Goal: Browse casually: Explore the website without a specific task or goal

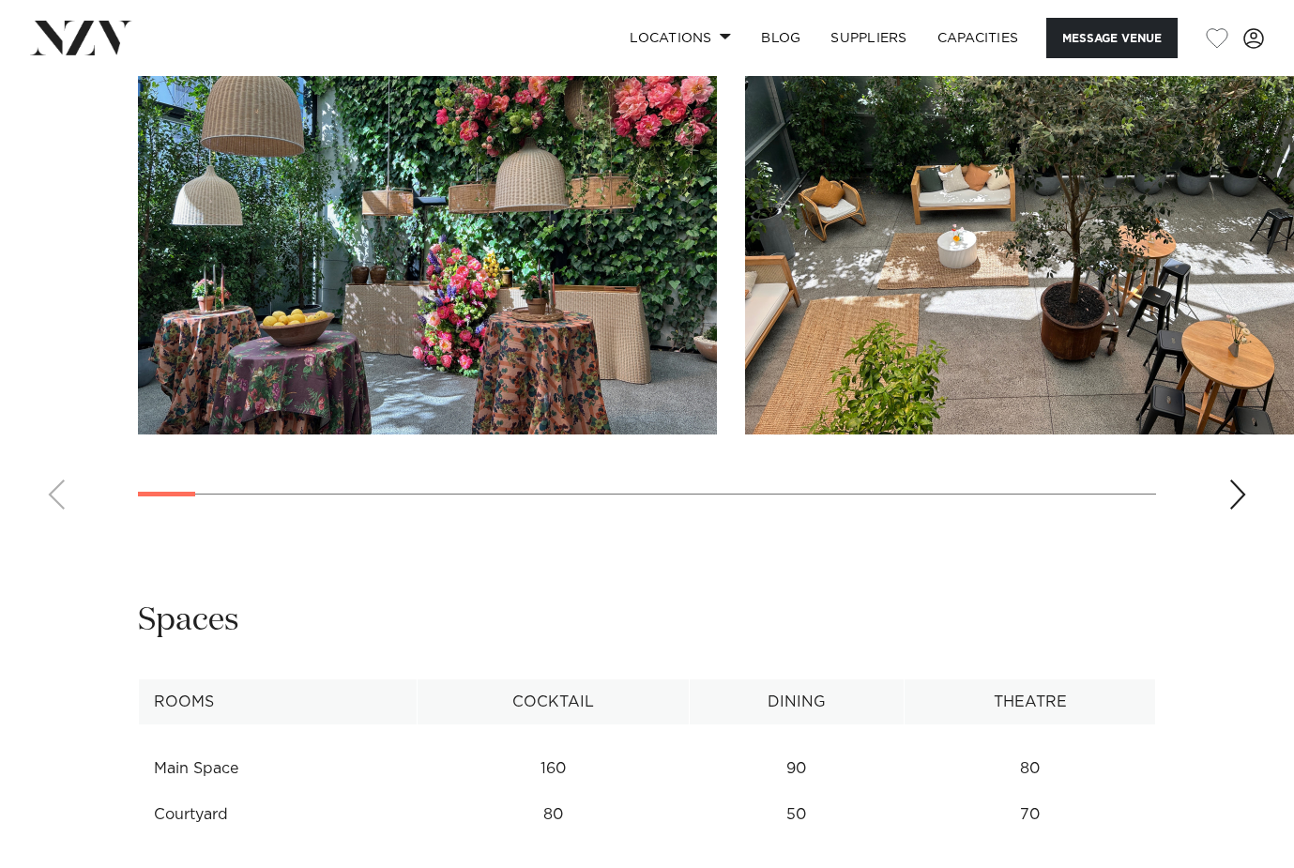
scroll to position [1744, 0]
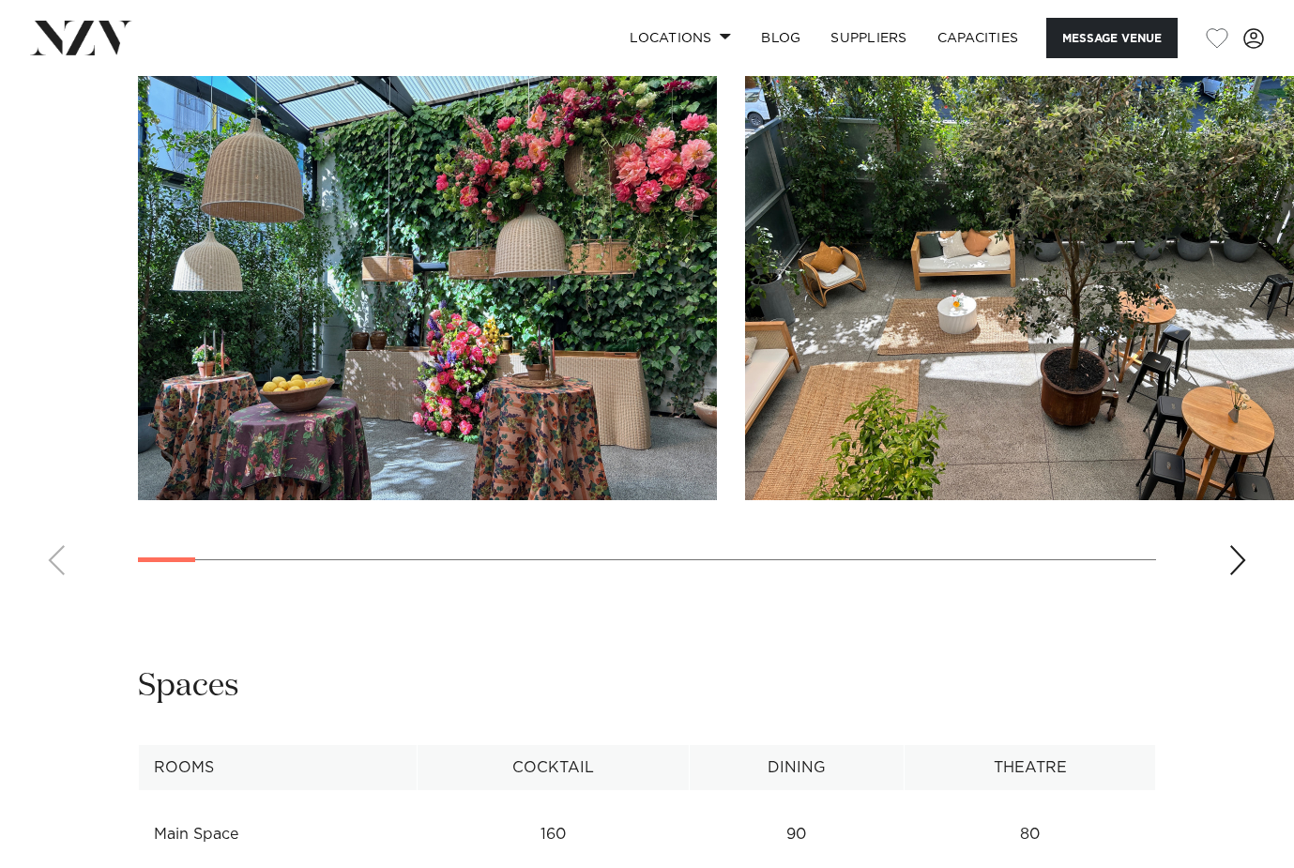
click at [1233, 558] on div "Next slide" at bounding box center [1238, 560] width 19 height 30
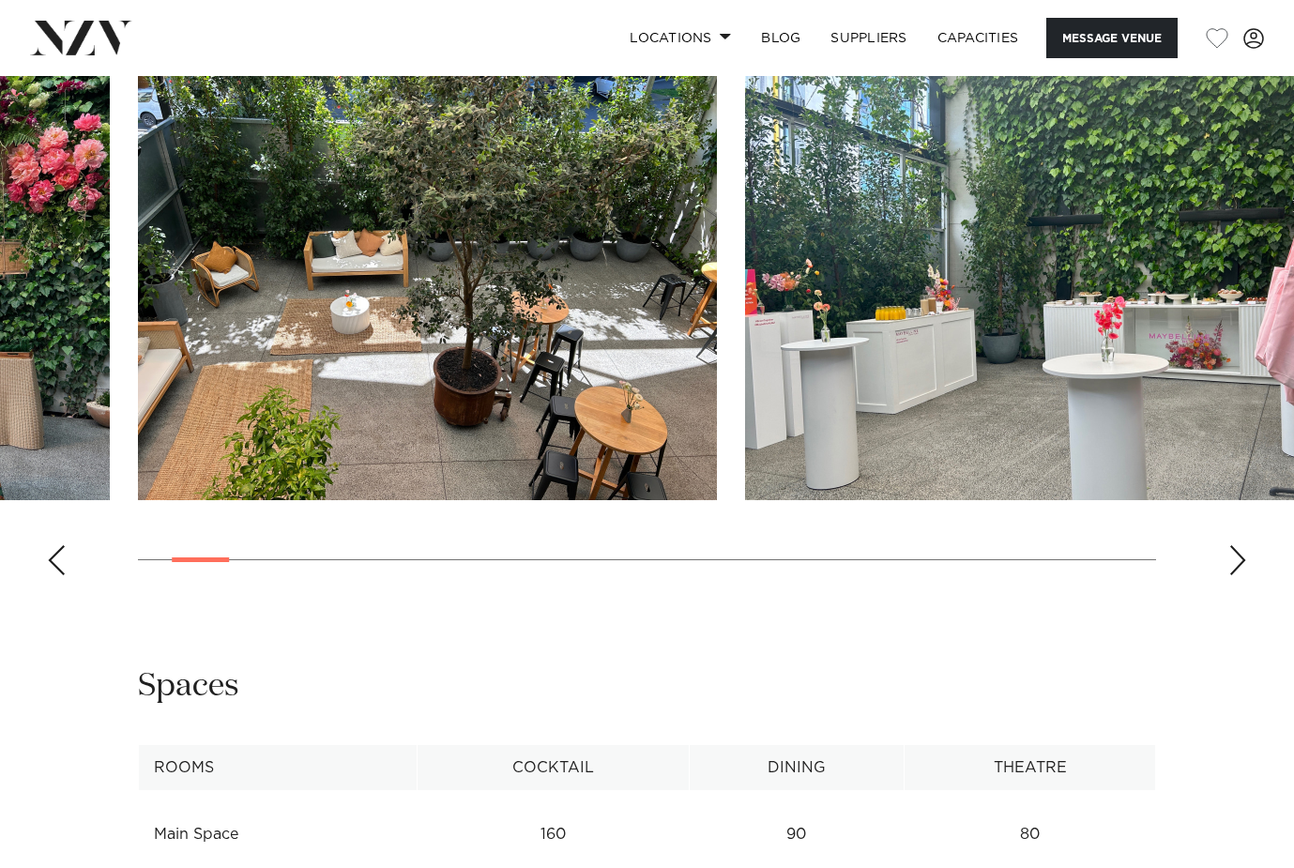
click at [1233, 558] on div "Next slide" at bounding box center [1238, 560] width 19 height 30
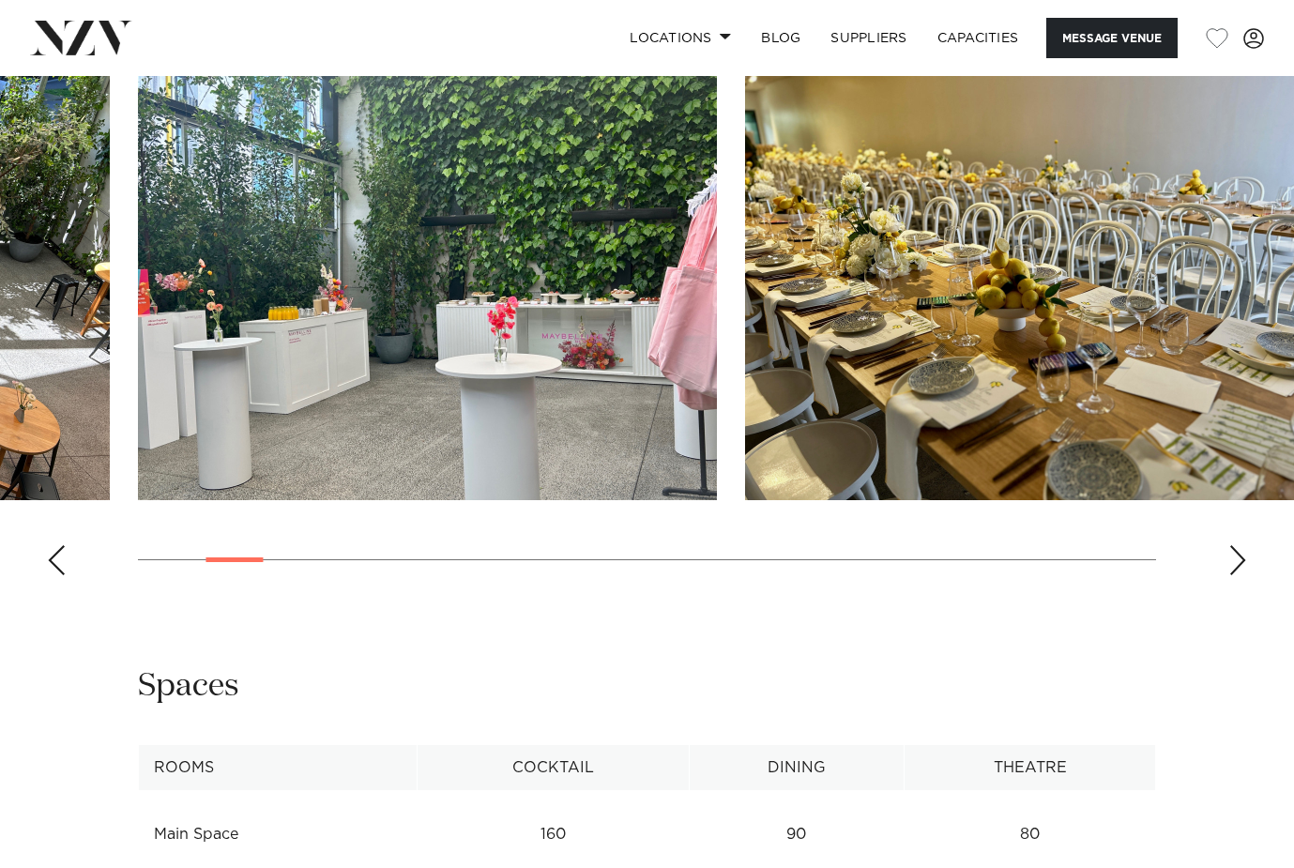
click at [1233, 558] on div "Next slide" at bounding box center [1238, 560] width 19 height 30
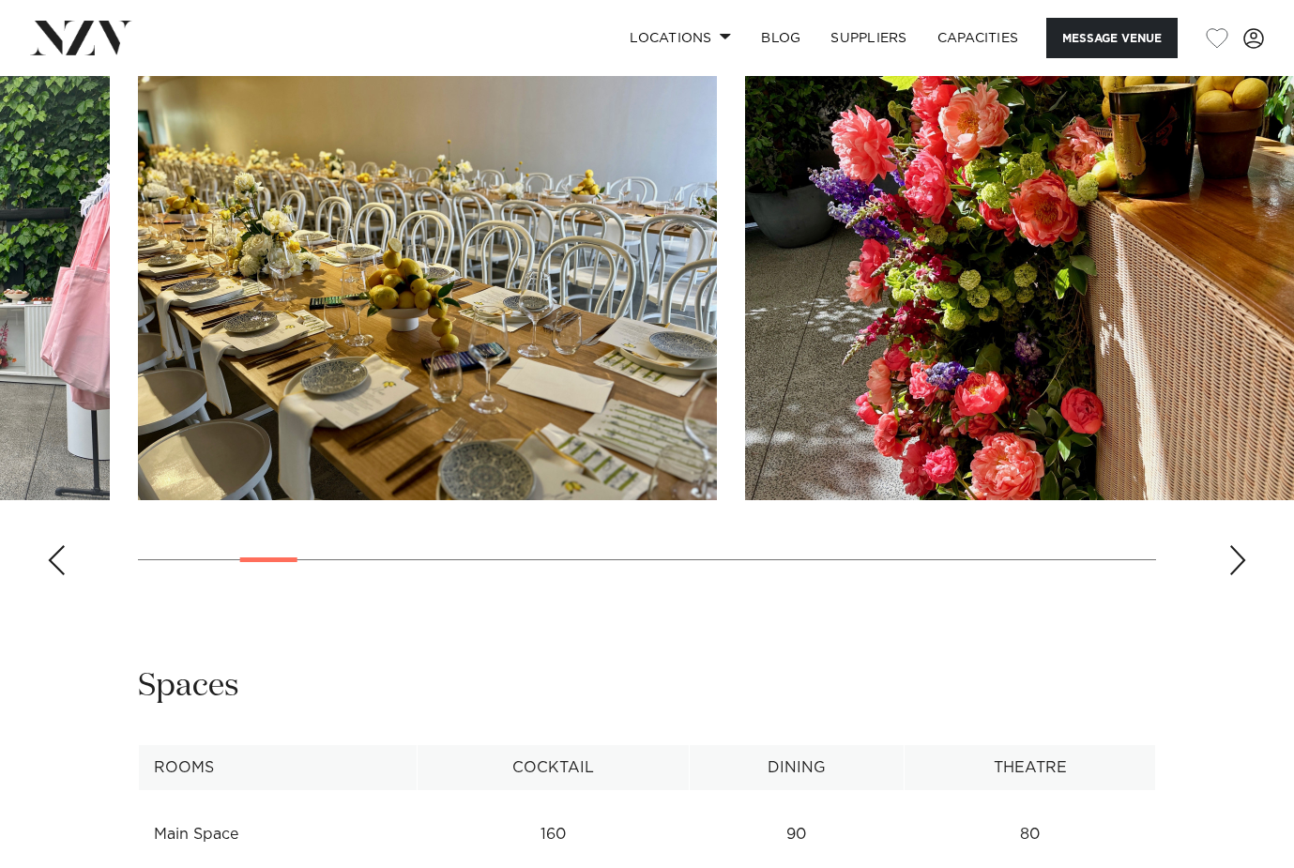
click at [1233, 558] on div "Next slide" at bounding box center [1238, 560] width 19 height 30
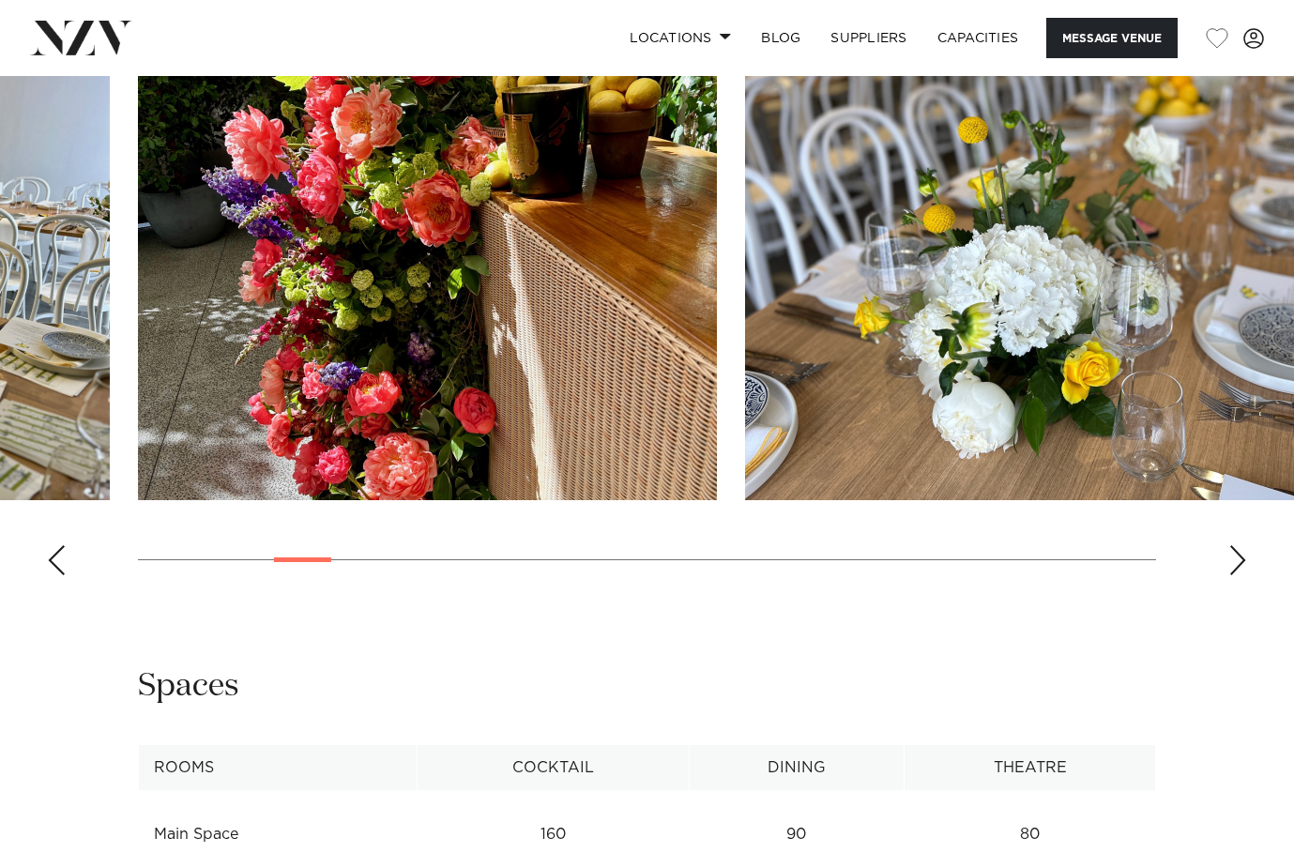
click at [1233, 558] on div "Next slide" at bounding box center [1238, 560] width 19 height 30
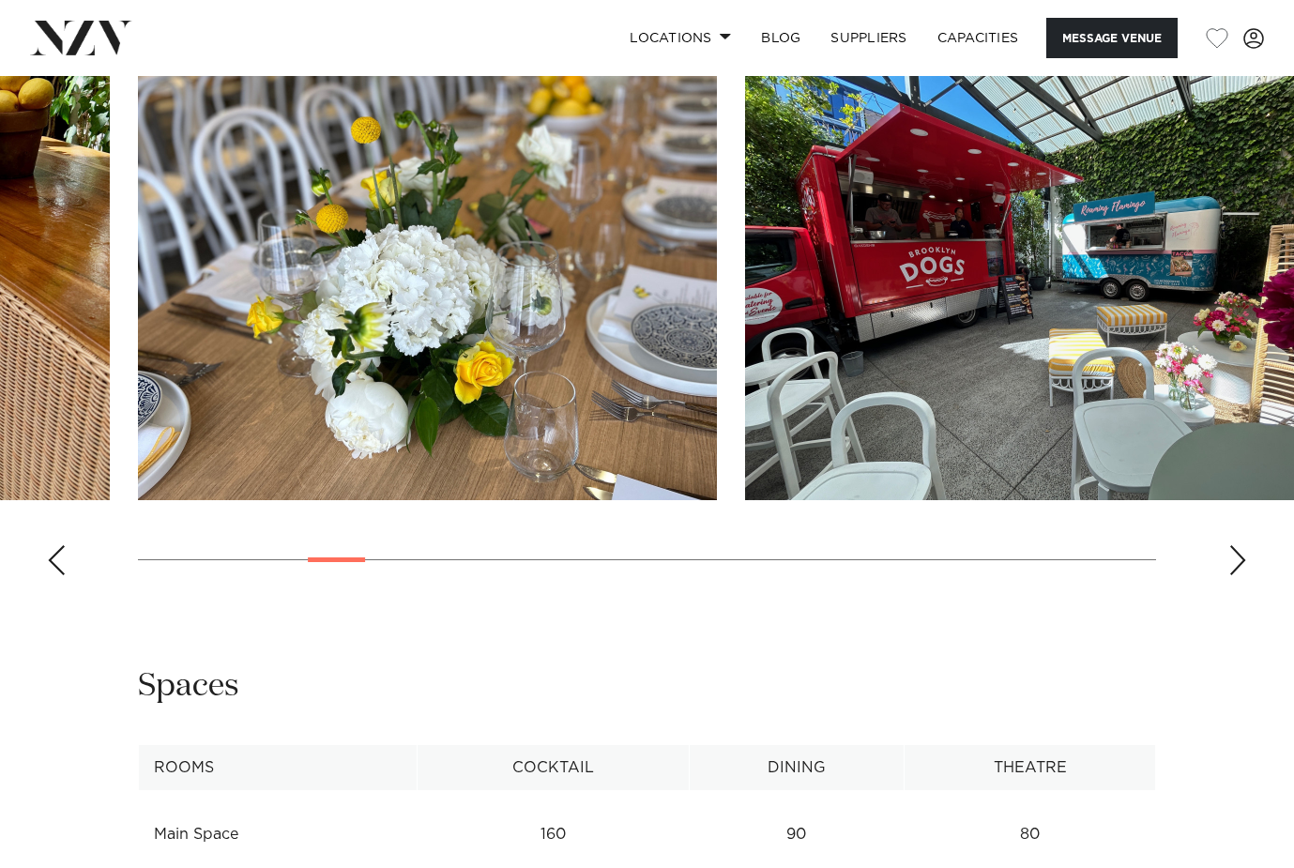
click at [1232, 558] on div "Next slide" at bounding box center [1238, 560] width 19 height 30
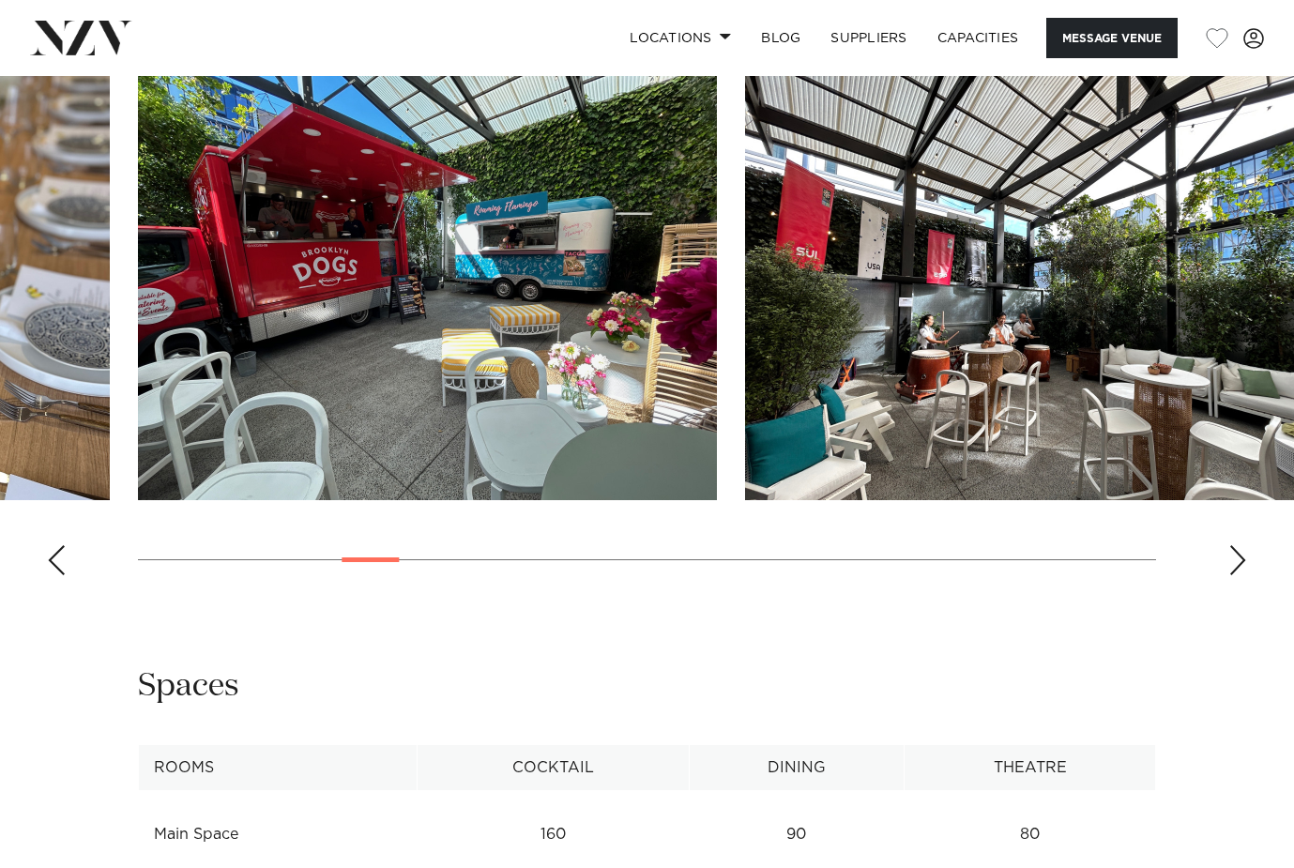
click at [1232, 558] on div "Next slide" at bounding box center [1238, 560] width 19 height 30
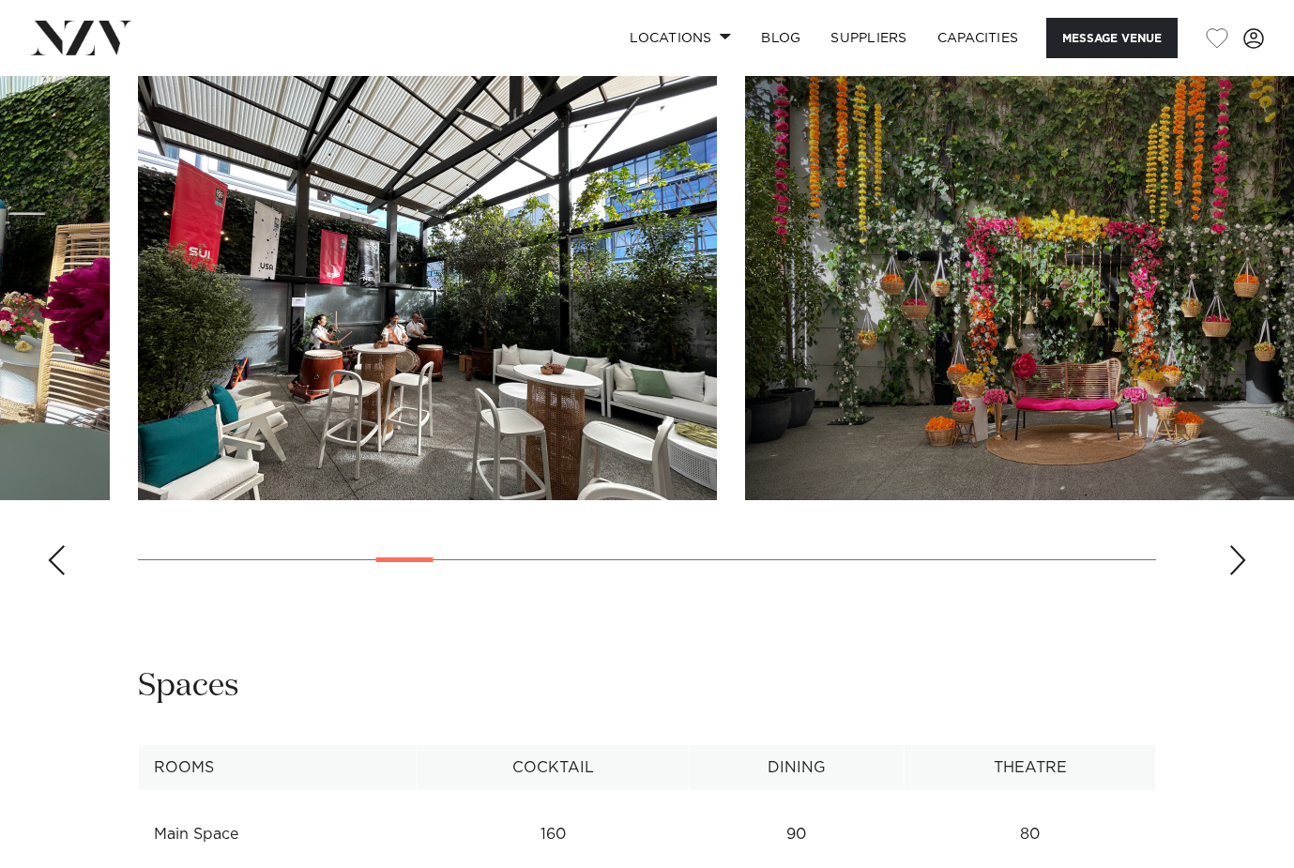
click at [1232, 558] on div "Next slide" at bounding box center [1238, 560] width 19 height 30
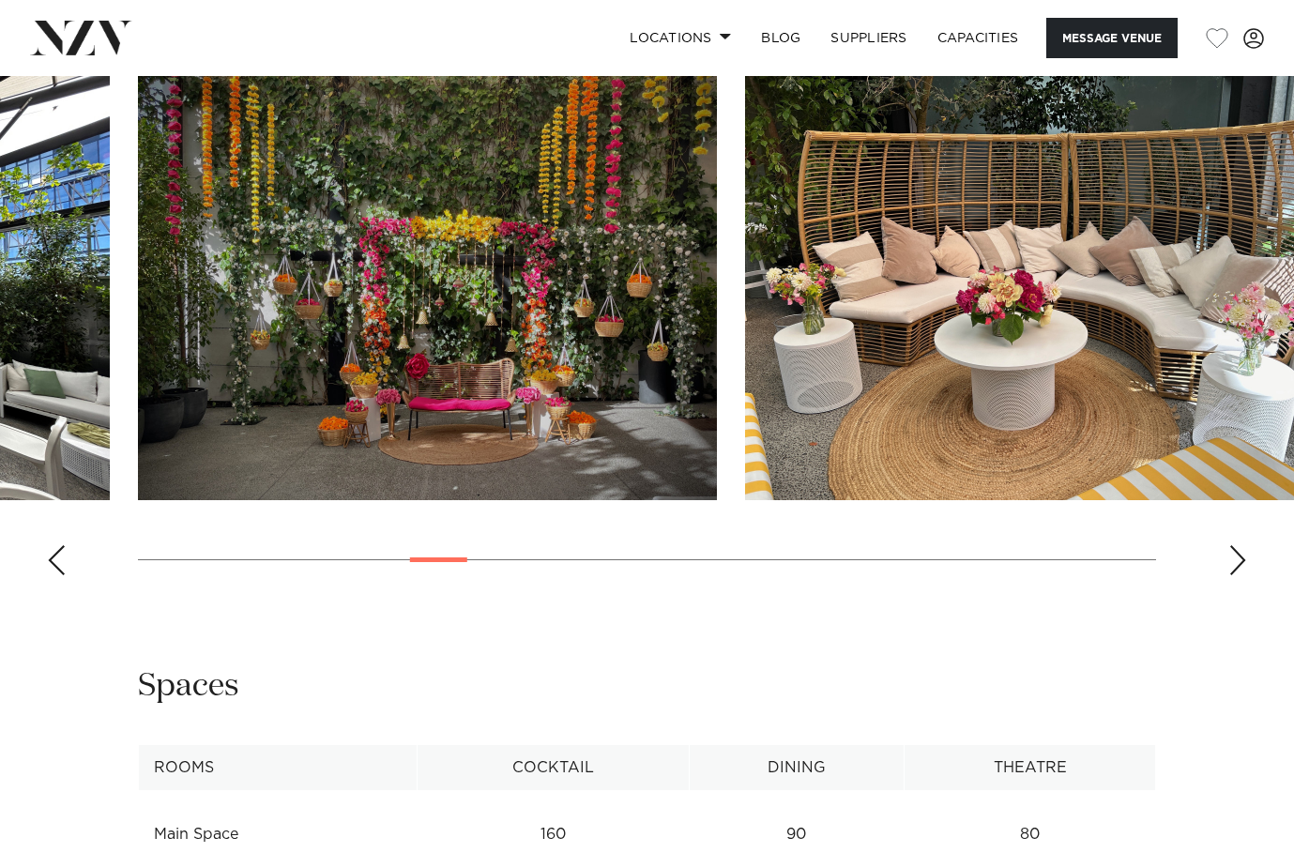
click at [1232, 558] on div "Next slide" at bounding box center [1238, 560] width 19 height 30
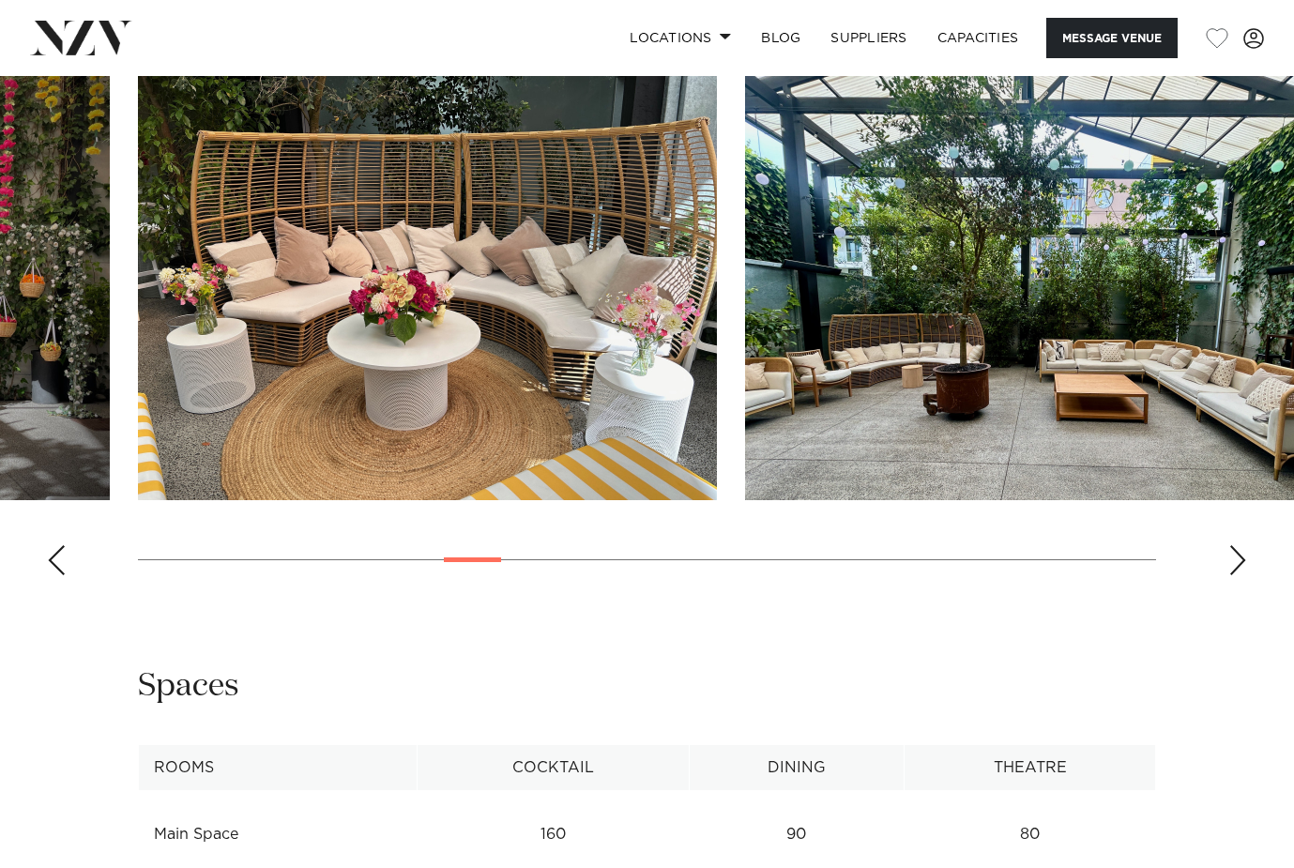
click at [1232, 558] on div "Next slide" at bounding box center [1238, 560] width 19 height 30
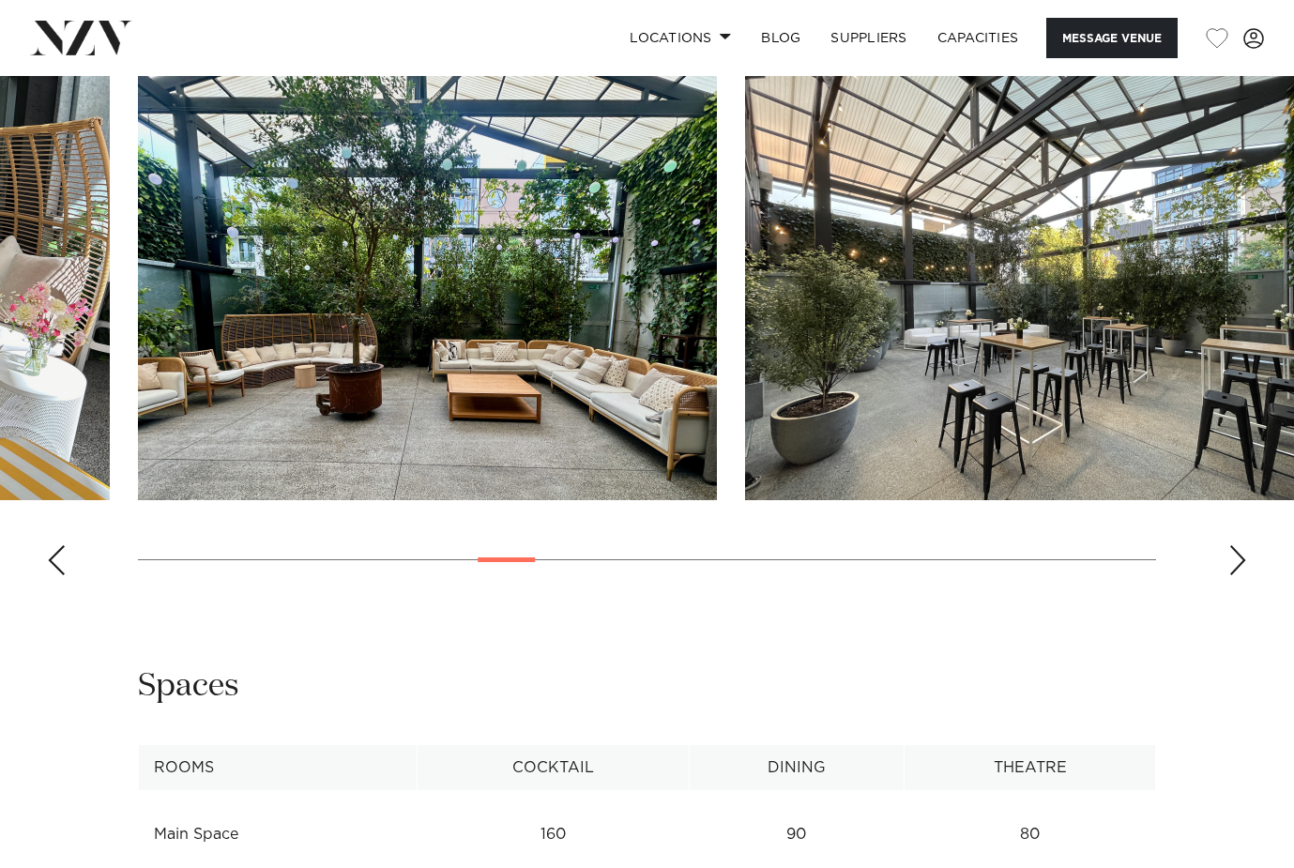
click at [1232, 558] on div "Next slide" at bounding box center [1238, 560] width 19 height 30
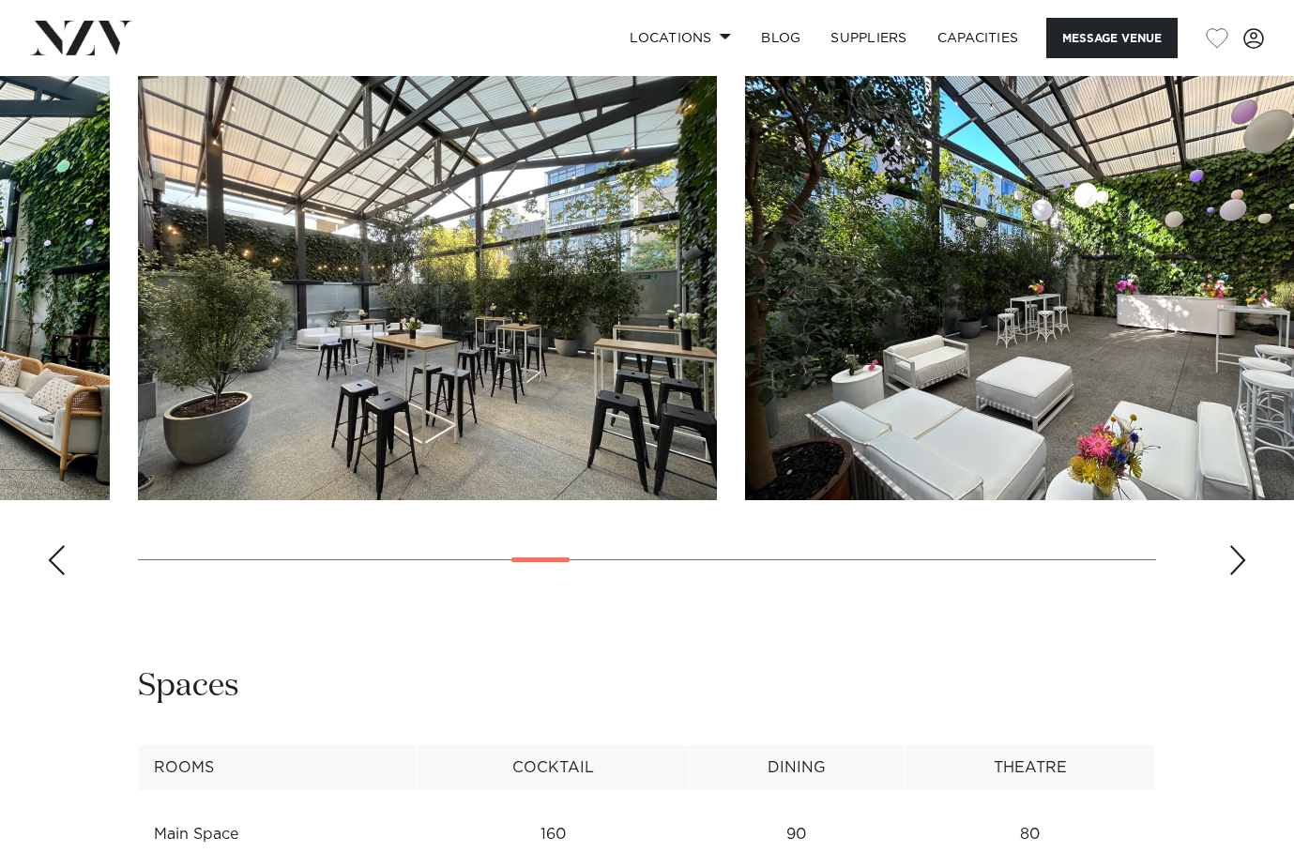
click at [1232, 558] on div "Next slide" at bounding box center [1238, 560] width 19 height 30
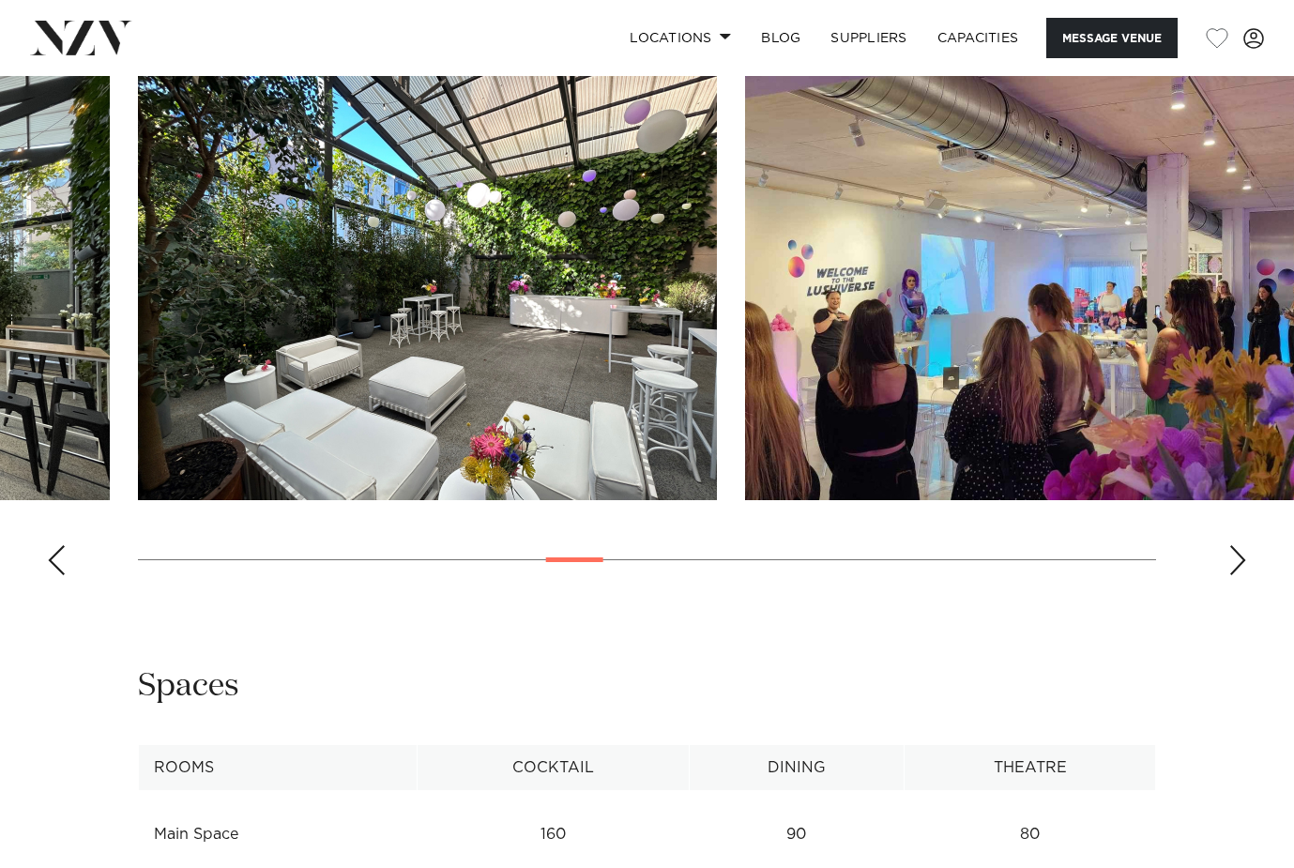
click at [1232, 558] on div "Next slide" at bounding box center [1238, 560] width 19 height 30
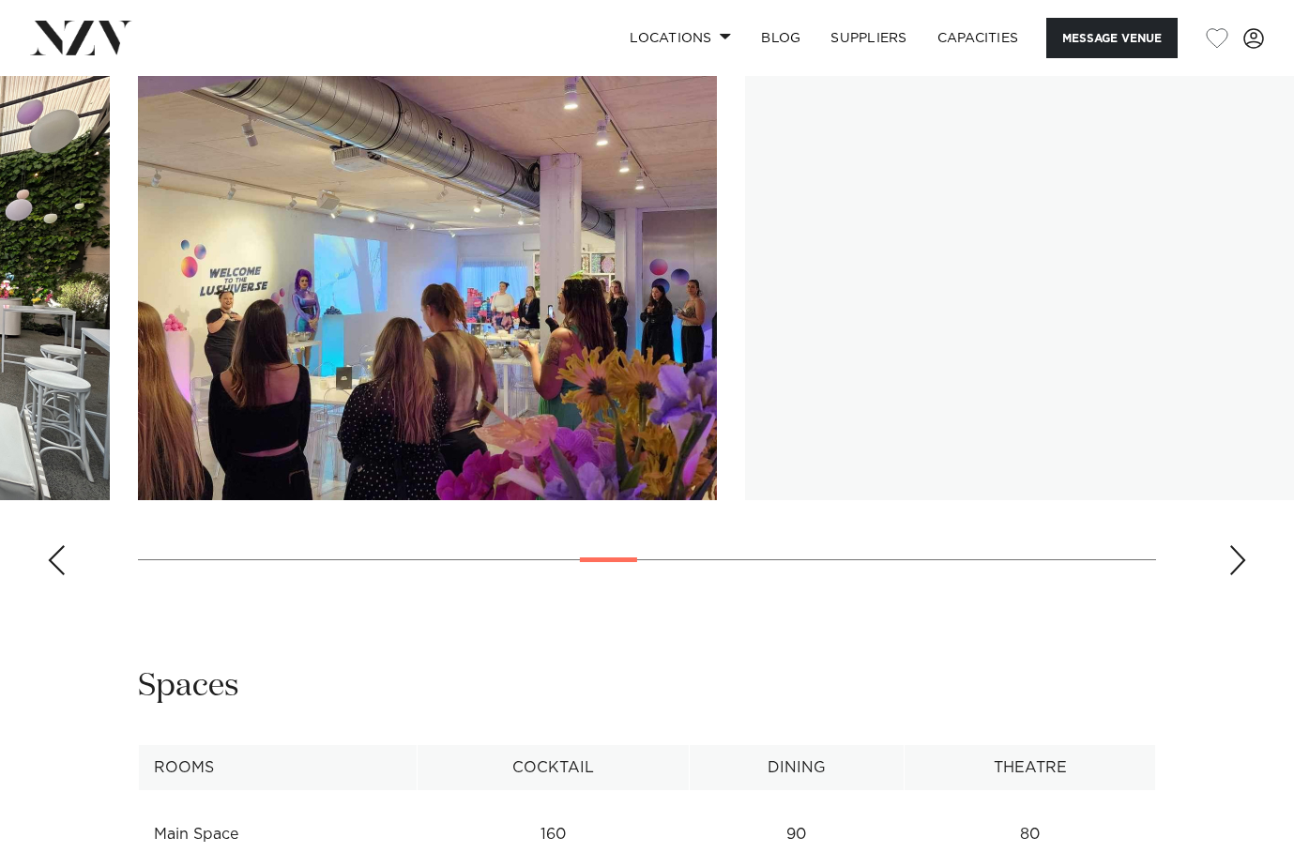
click at [1232, 558] on div "Next slide" at bounding box center [1238, 560] width 19 height 30
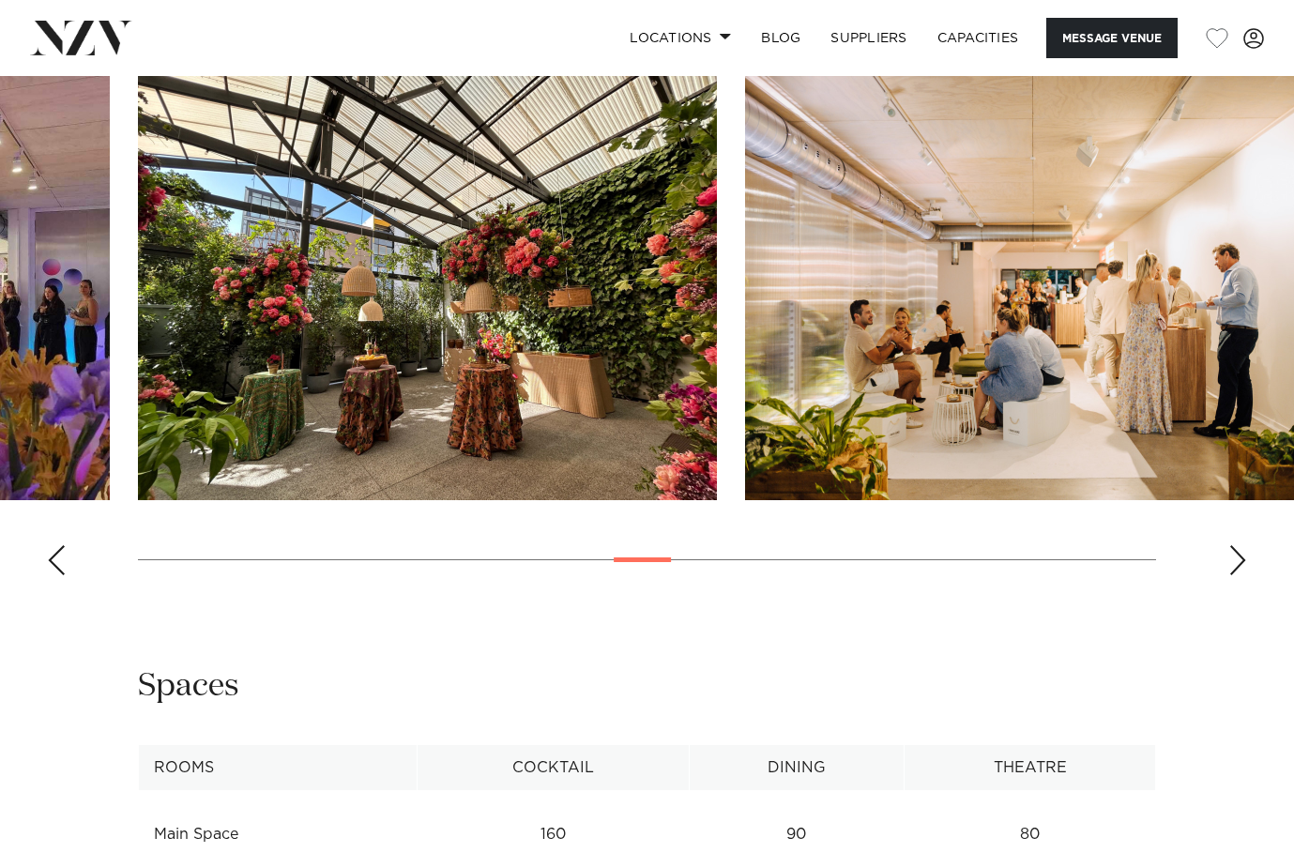
click at [1232, 558] on div "Next slide" at bounding box center [1238, 560] width 19 height 30
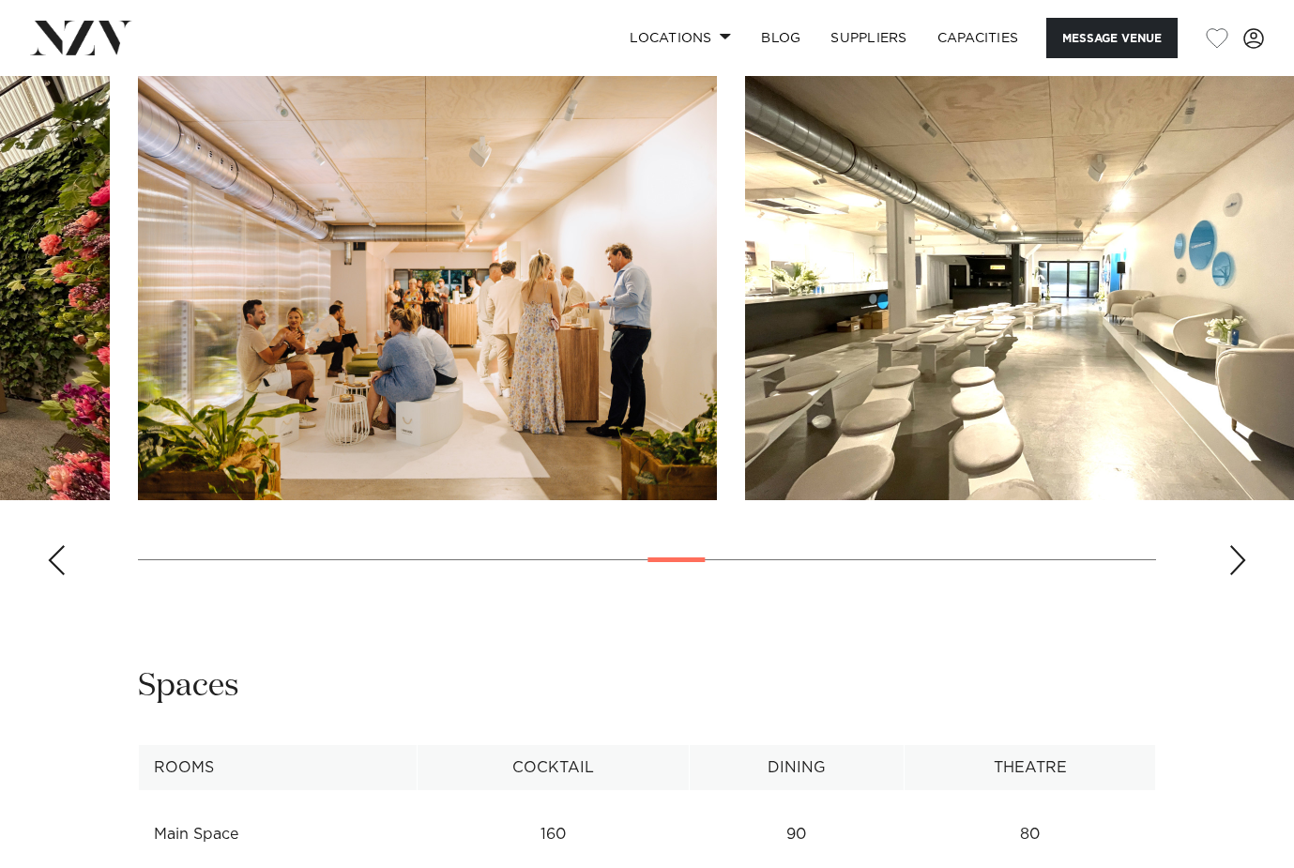
click at [1232, 558] on div "Next slide" at bounding box center [1238, 560] width 19 height 30
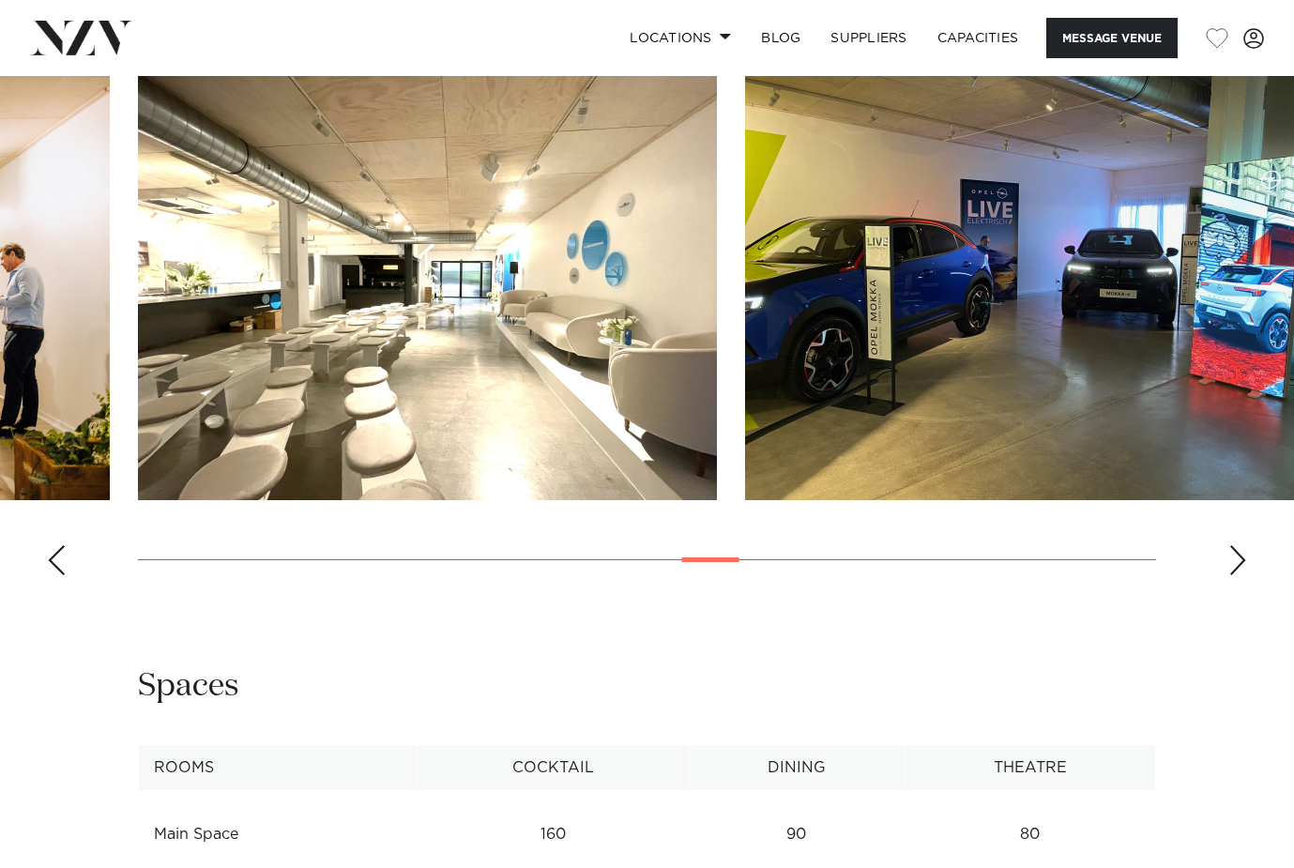
click at [1232, 558] on div "Next slide" at bounding box center [1238, 560] width 19 height 30
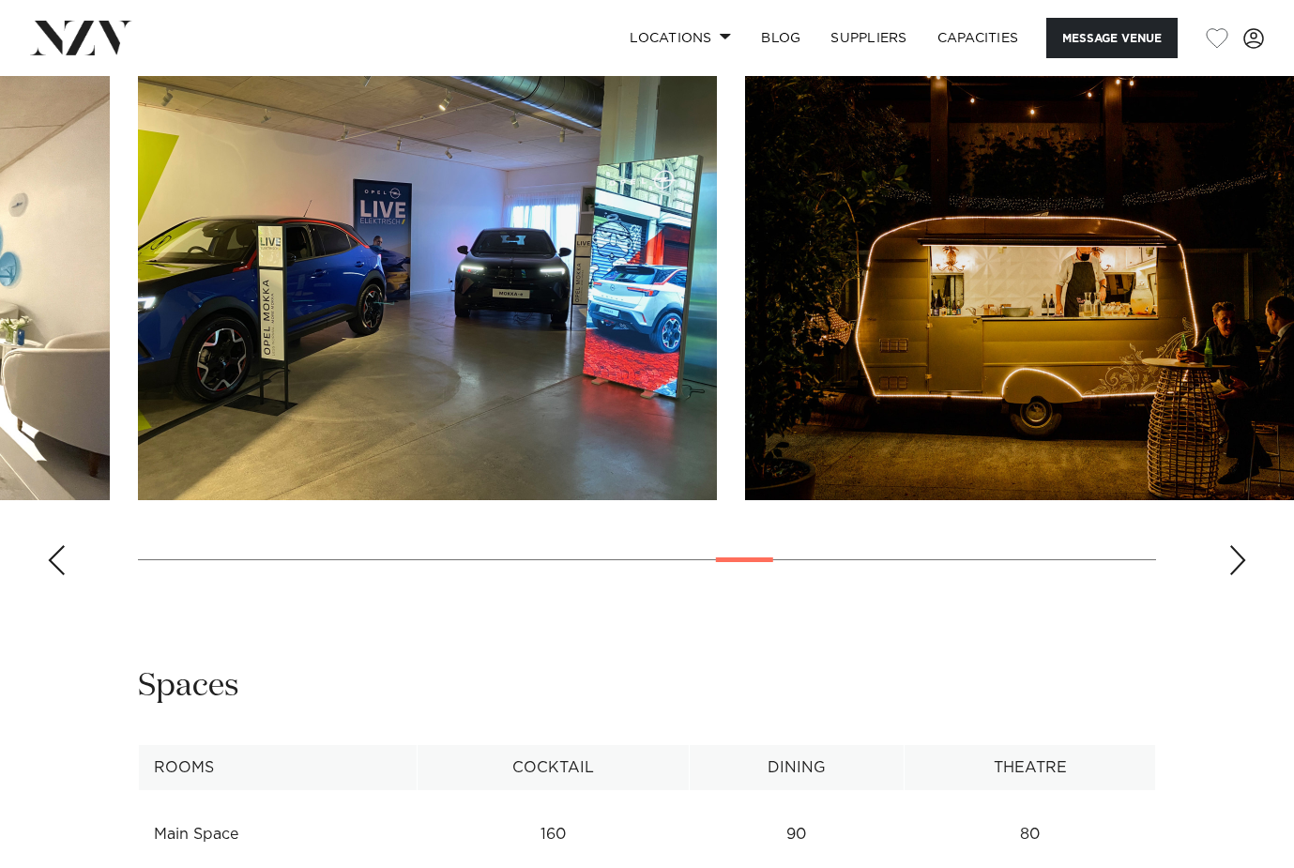
click at [1232, 558] on div "Next slide" at bounding box center [1238, 560] width 19 height 30
